Goal: Task Accomplishment & Management: Manage account settings

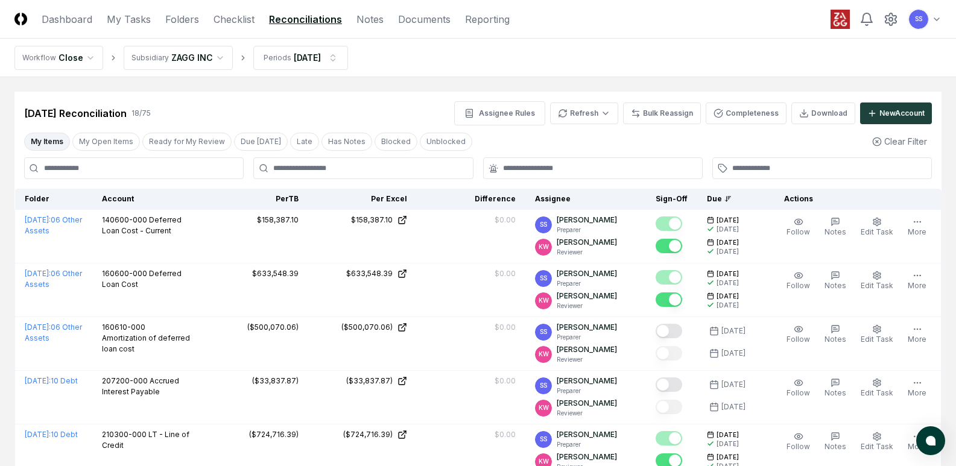
scroll to position [60, 0]
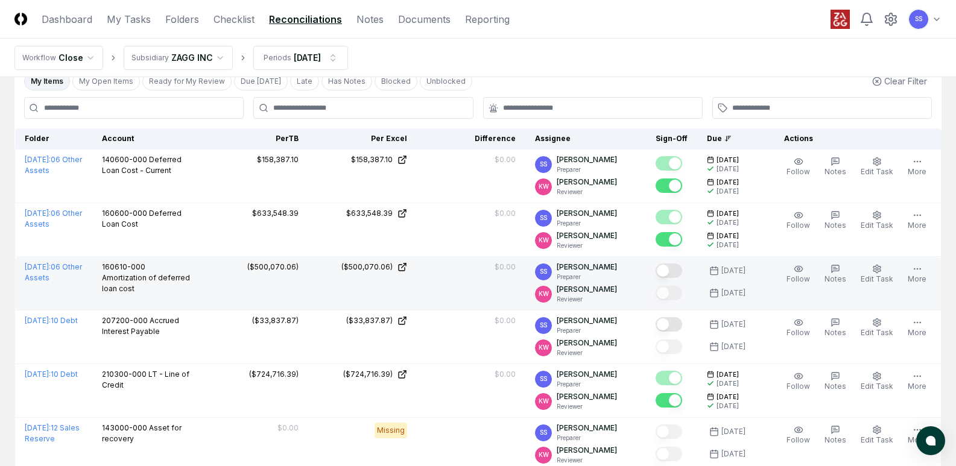
click at [682, 278] on div at bounding box center [668, 272] width 27 height 16
click at [678, 274] on button "Mark complete" at bounding box center [668, 271] width 27 height 14
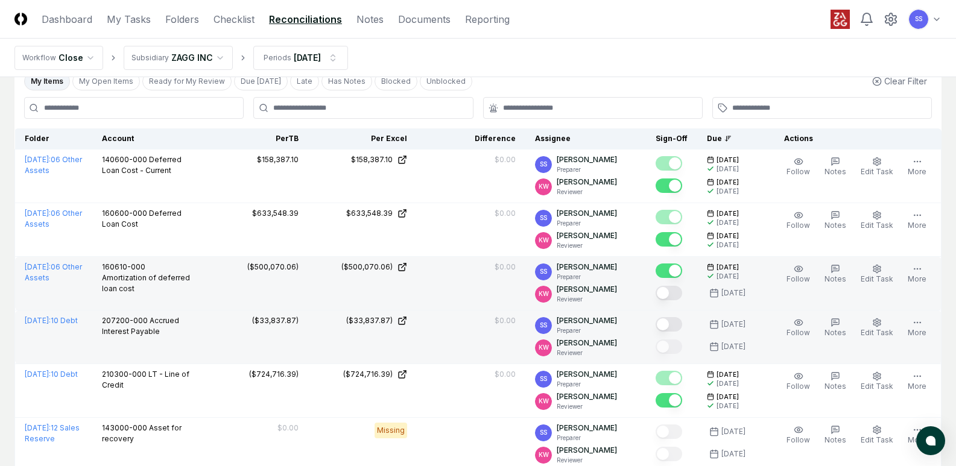
click at [676, 319] on button "Mark complete" at bounding box center [668, 324] width 27 height 14
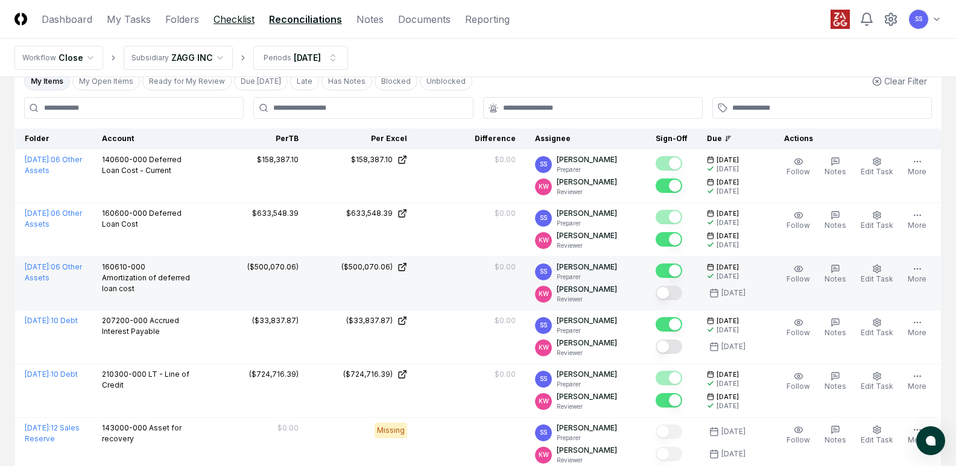
click at [233, 22] on link "Checklist" at bounding box center [233, 19] width 41 height 14
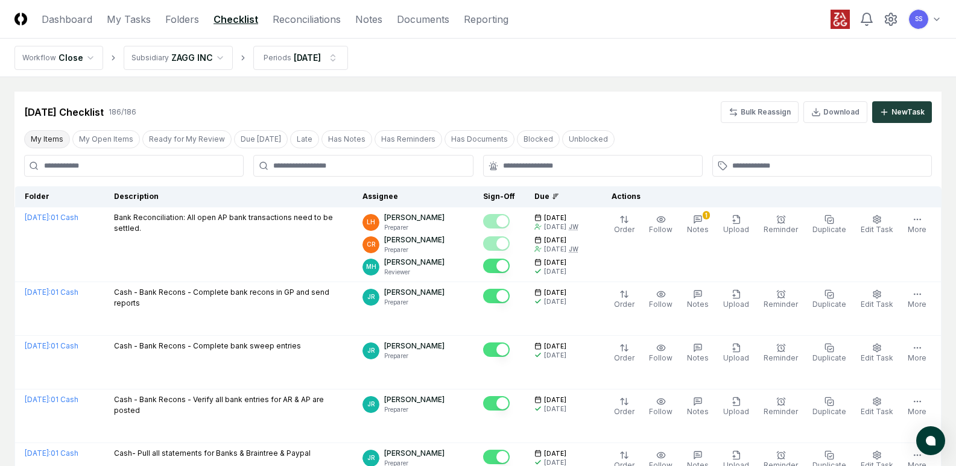
click at [51, 139] on button "My Items" at bounding box center [47, 139] width 46 height 18
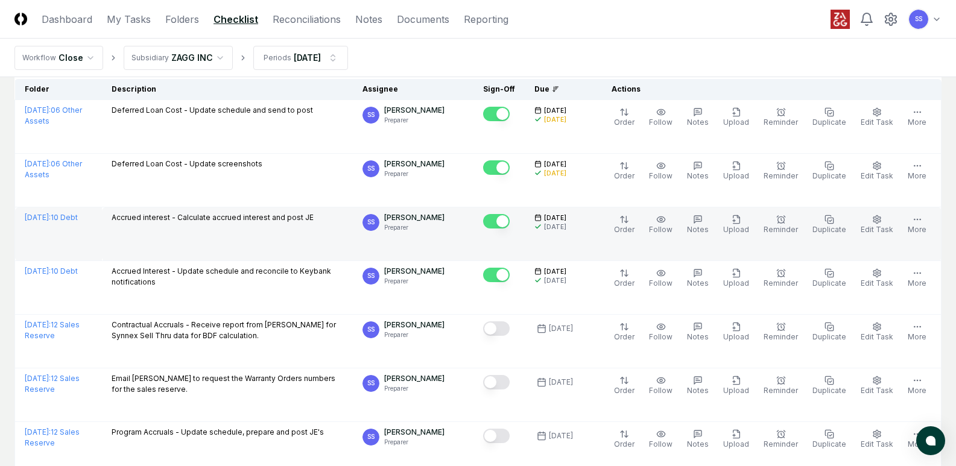
scroll to position [121, 0]
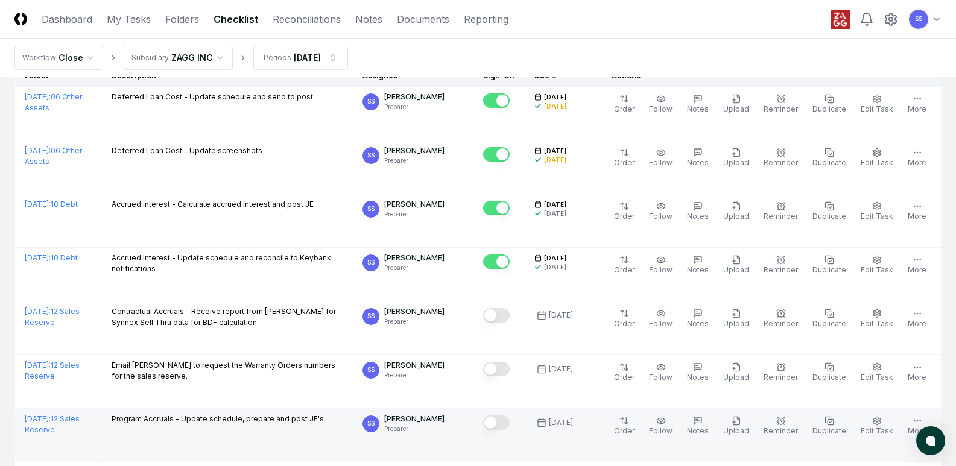
click at [507, 422] on button "Mark complete" at bounding box center [496, 422] width 27 height 14
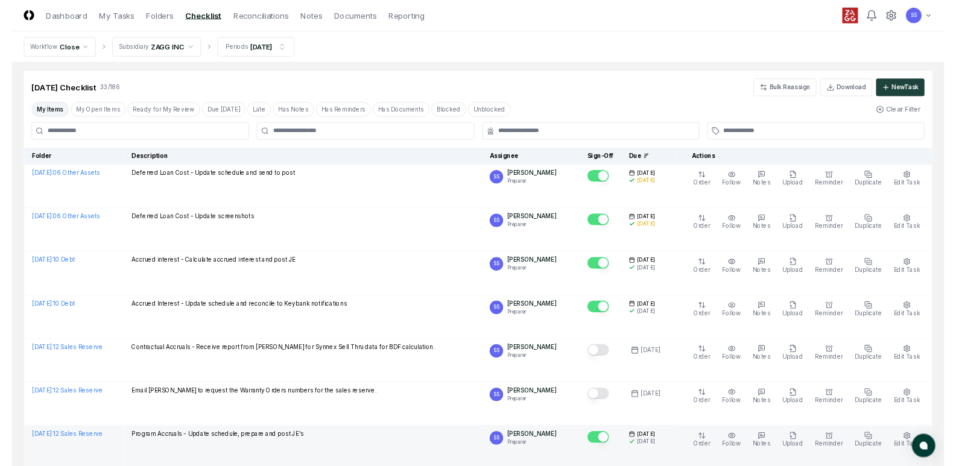
scroll to position [0, 0]
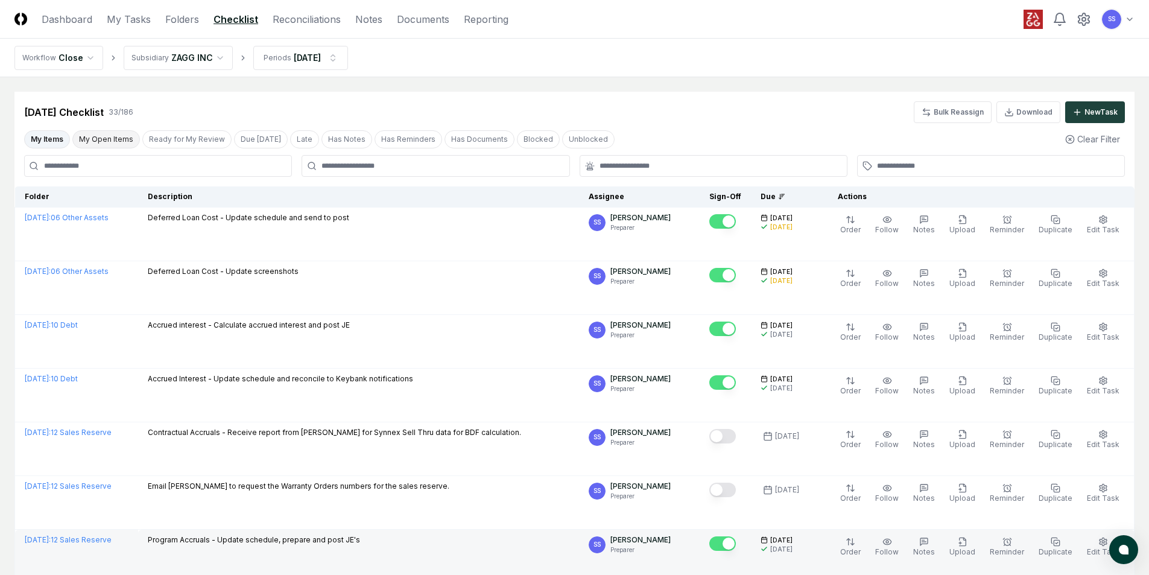
click at [89, 135] on button "My Open Items" at bounding box center [106, 139] width 68 height 18
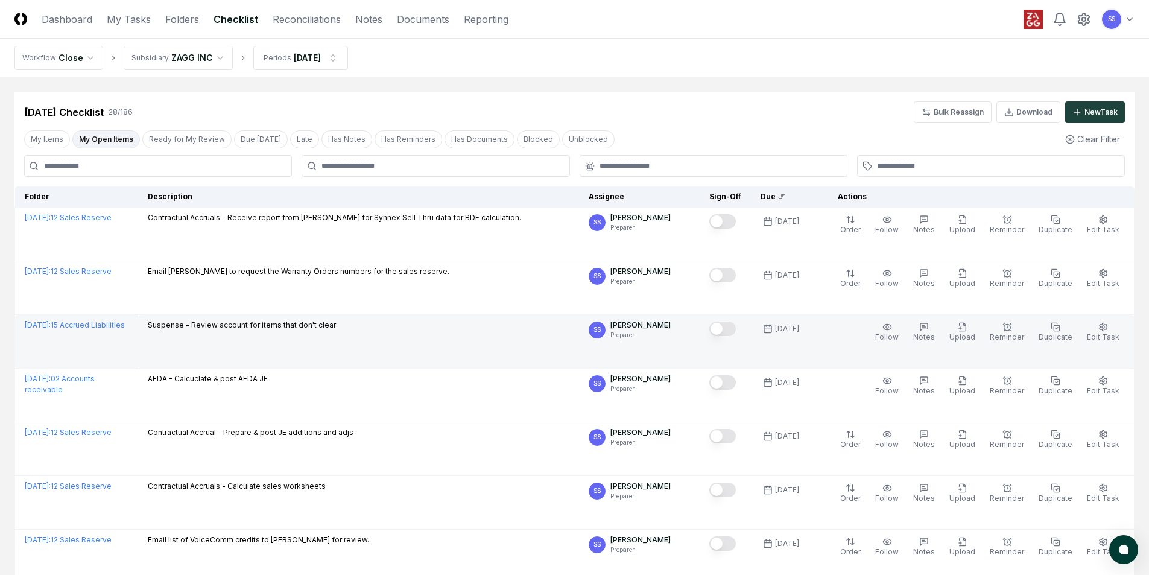
click at [736, 327] on button "Mark complete" at bounding box center [722, 328] width 27 height 14
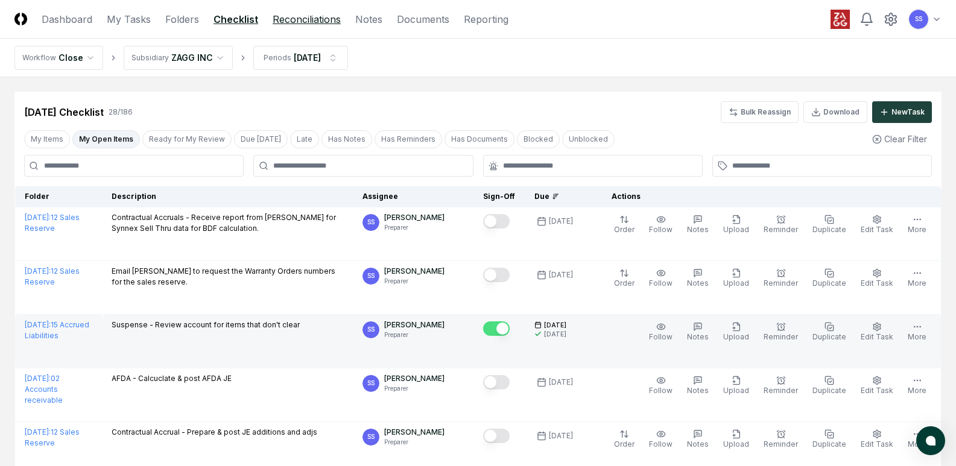
click at [287, 17] on link "Reconciliations" at bounding box center [307, 19] width 68 height 14
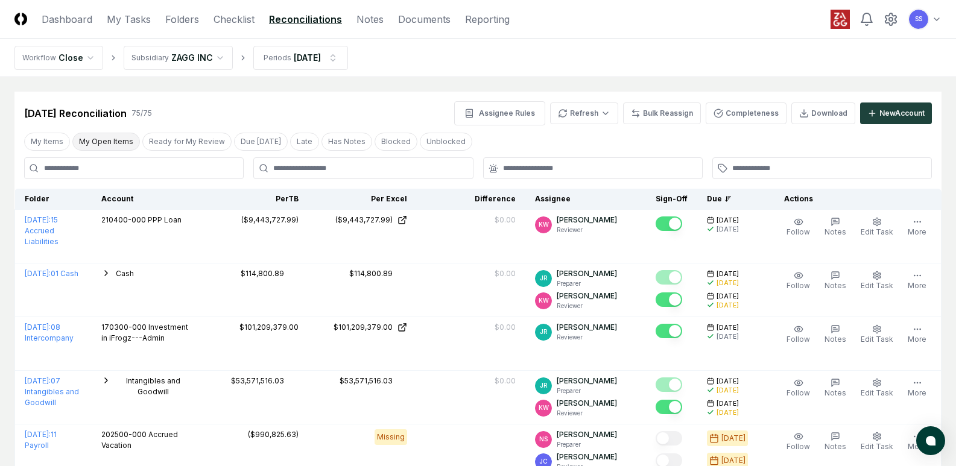
click at [95, 144] on button "My Open Items" at bounding box center [106, 142] width 68 height 18
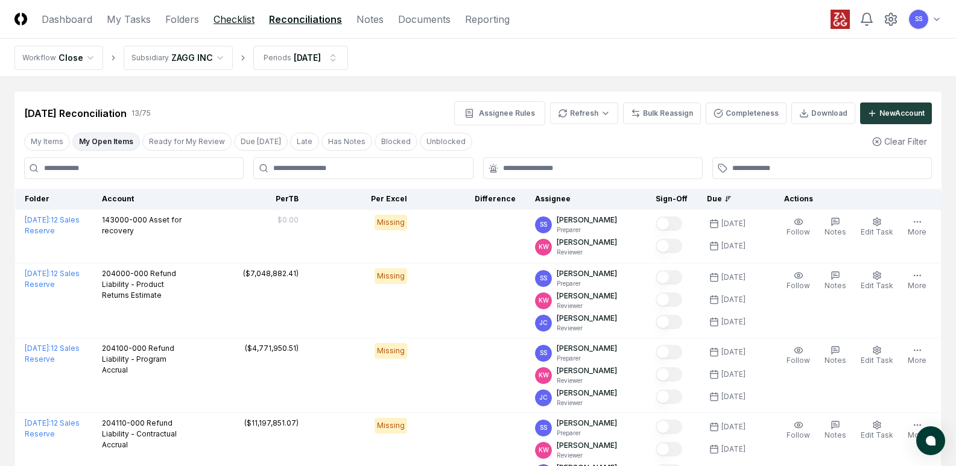
click at [225, 22] on link "Checklist" at bounding box center [233, 19] width 41 height 14
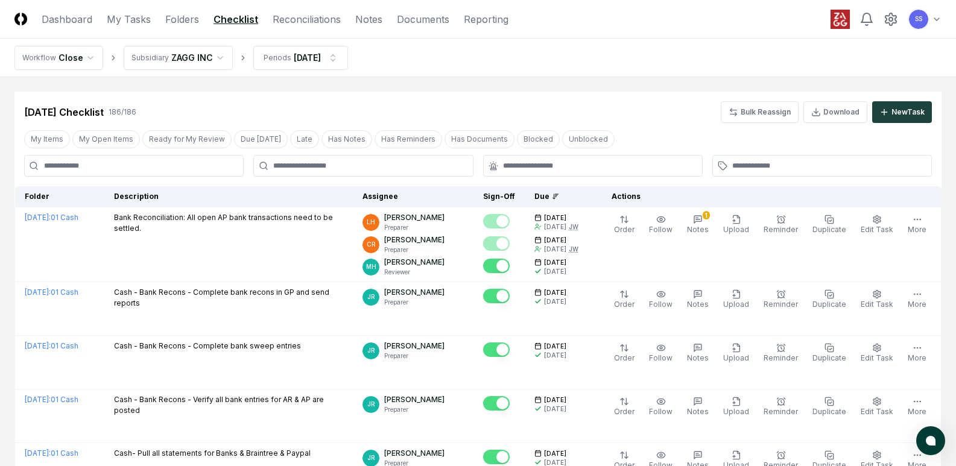
click at [402, 95] on div "Sep 2025 Checklist 186 / 186 Bulk Reassign Download New Task" at bounding box center [477, 107] width 927 height 31
